Goal: Information Seeking & Learning: Learn about a topic

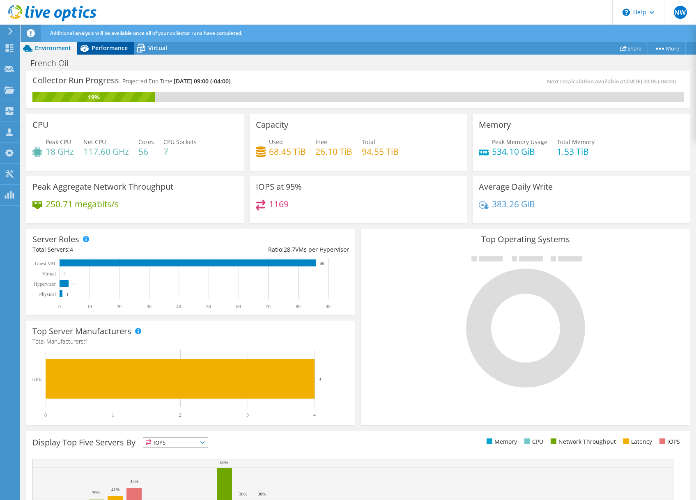
click at [108, 46] on span "Performance" at bounding box center [110, 48] width 36 height 8
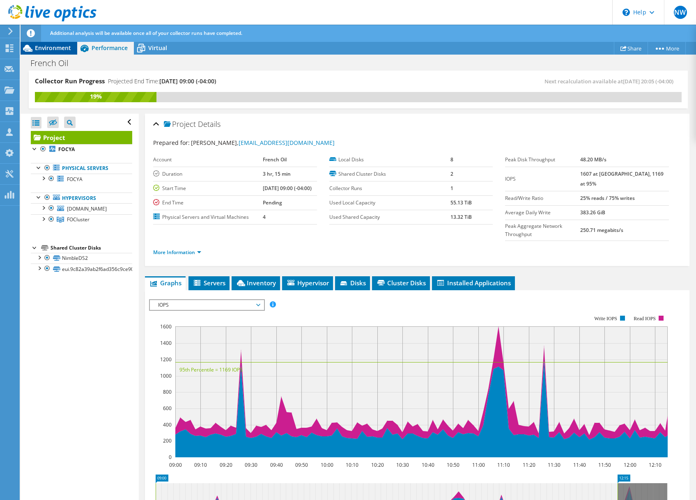
click at [59, 46] on span "Environment" at bounding box center [53, 48] width 36 height 8
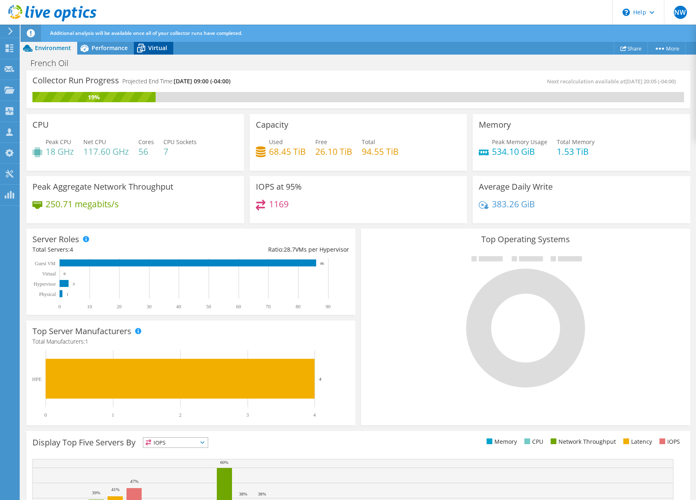
click at [165, 49] on span "Virtual" at bounding box center [157, 48] width 19 height 8
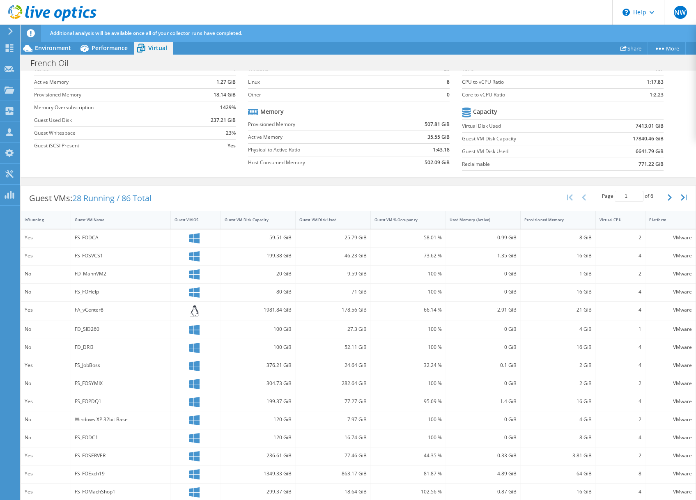
scroll to position [98, 0]
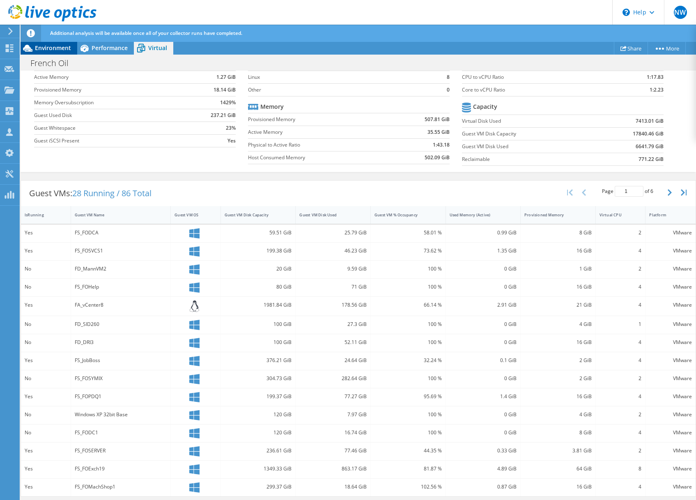
click at [51, 48] on span "Environment" at bounding box center [53, 48] width 36 height 8
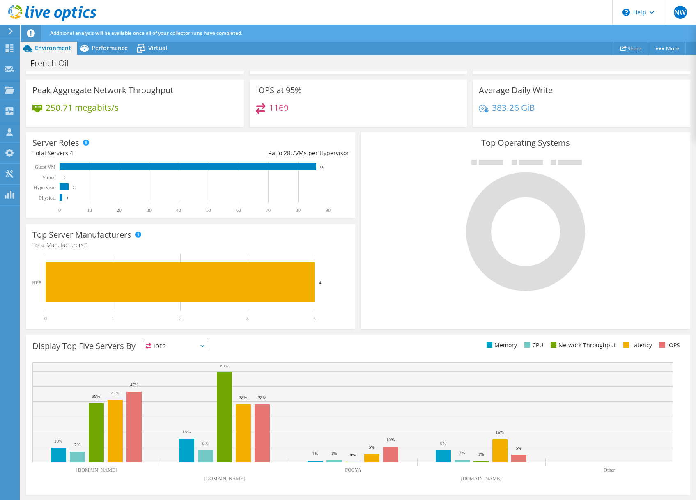
scroll to position [96, 0]
click at [110, 48] on span "Performance" at bounding box center [110, 48] width 36 height 8
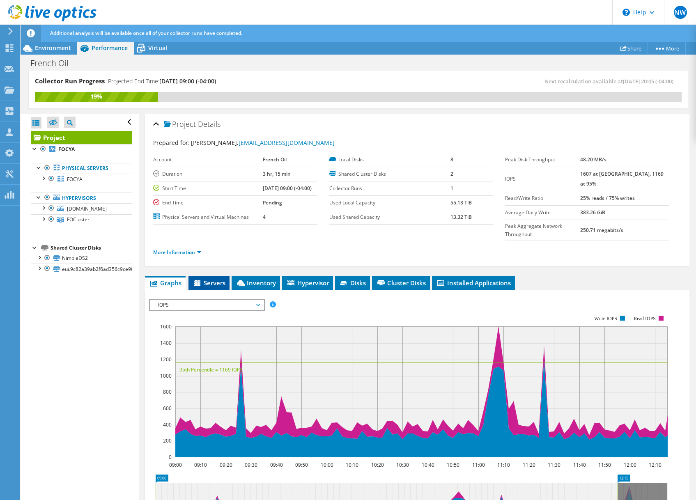
click at [209, 279] on span "Servers" at bounding box center [208, 283] width 33 height 8
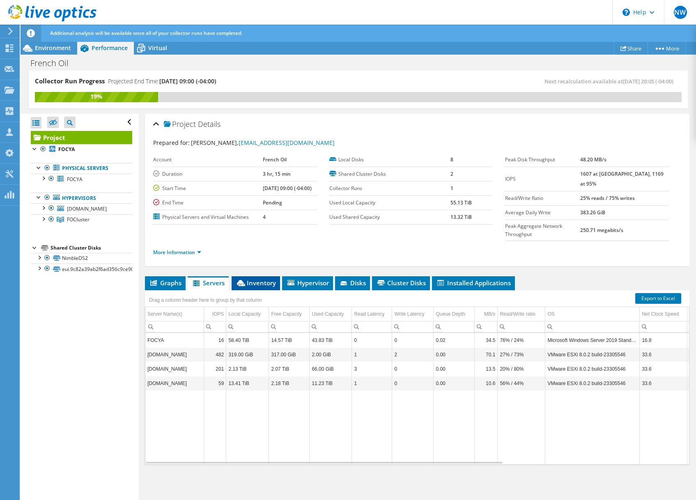
click at [264, 279] on span "Inventory" at bounding box center [256, 283] width 40 height 8
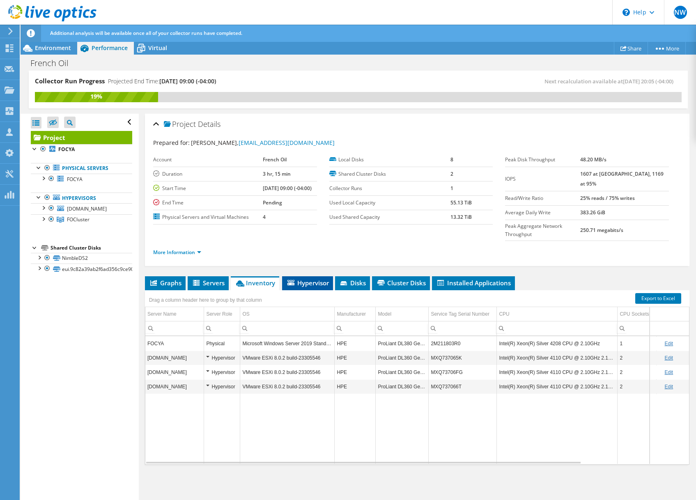
click at [312, 279] on span "Hypervisor" at bounding box center [307, 283] width 43 height 8
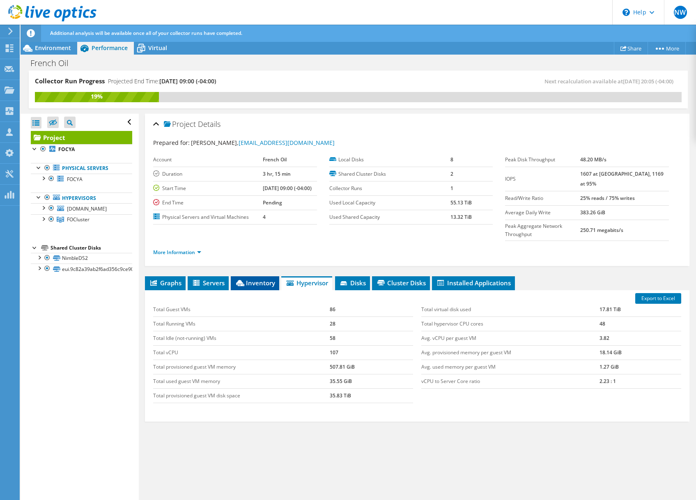
click at [257, 279] on span "Inventory" at bounding box center [255, 283] width 40 height 8
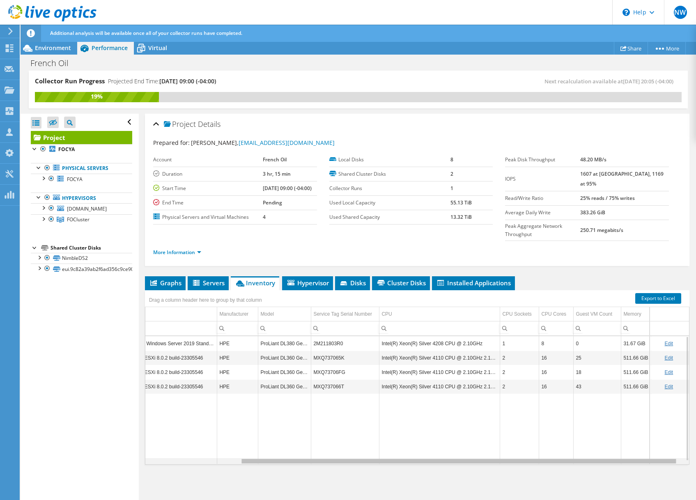
scroll to position [0, 118]
drag, startPoint x: 520, startPoint y: 446, endPoint x: 569, endPoint y: 446, distance: 48.8
click at [569, 446] on body "NW Channel Partner [PERSON_NAME] [PERSON_NAME][EMAIL_ADDRESS][PERSON_NAME][DOMA…" at bounding box center [348, 250] width 696 height 500
